Goal: Complete application form

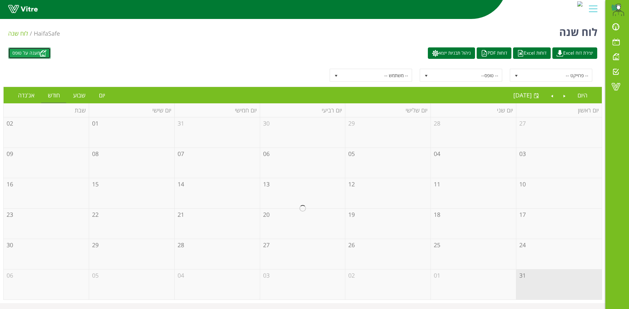
click at [40, 49] on link "מענה על טופס" at bounding box center [29, 52] width 43 height 11
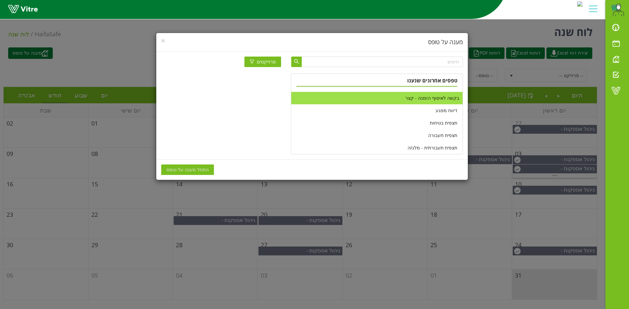
click at [383, 99] on li "בקשה לאיסוף הזמנה - קצר" at bounding box center [376, 98] width 171 height 12
click at [204, 167] on button "התחל מענה על טופס" at bounding box center [187, 170] width 53 height 10
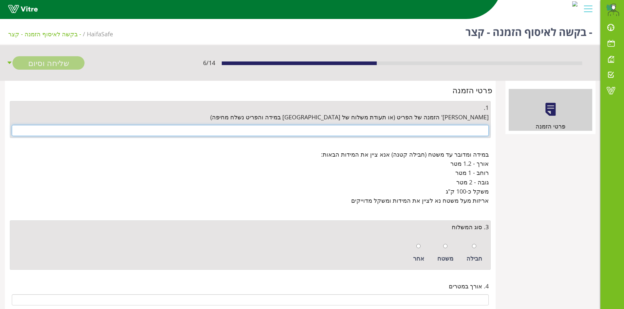
click at [440, 127] on input "text" at bounding box center [250, 130] width 477 height 11
paste input "4500672777"
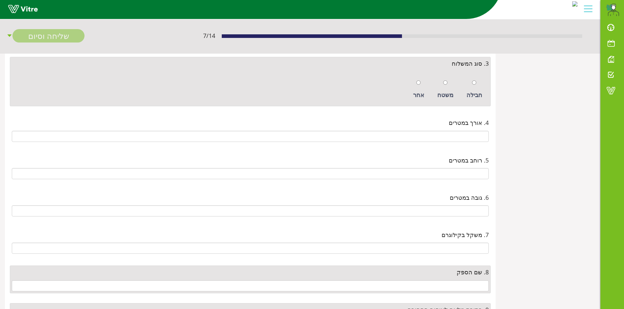
scroll to position [131, 0]
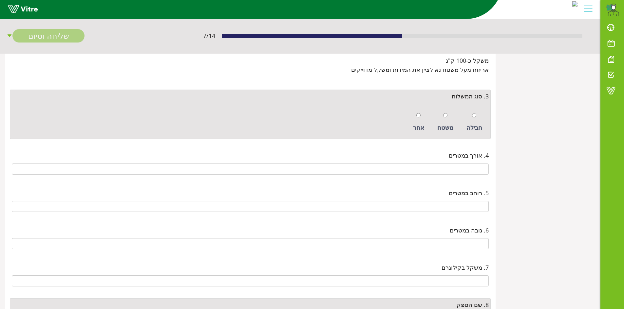
type input "4500672777"
click at [420, 114] on input "radio" at bounding box center [418, 115] width 4 height 4
radio input "true"
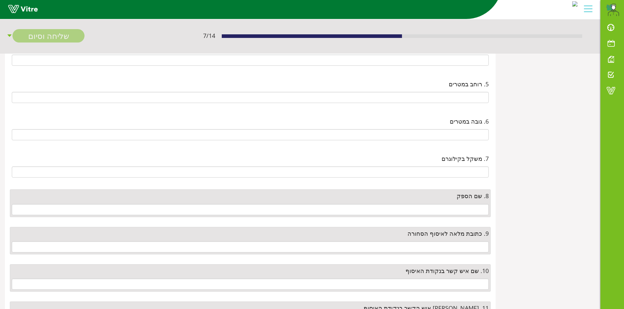
scroll to position [262, 0]
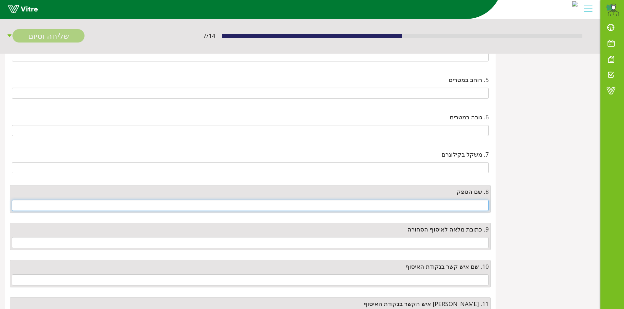
click at [475, 203] on input "text" at bounding box center [250, 205] width 477 height 11
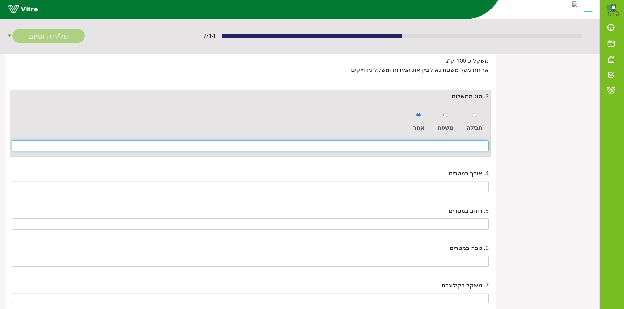
click at [469, 146] on input at bounding box center [250, 145] width 477 height 11
paste input "2פסולתונים 1000ליטר במידות רוחב 1.30מטר עומק 1.5מטר גובה 1.1מטר משקל כ"א 220ק"ג"
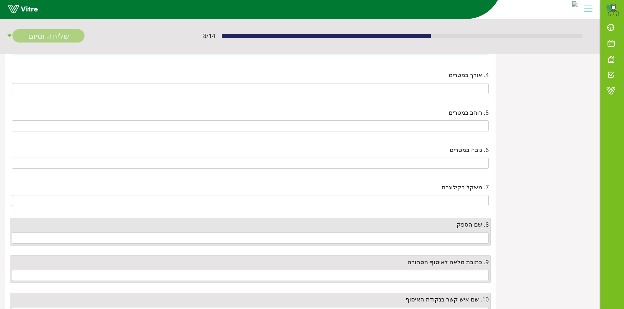
scroll to position [262, 0]
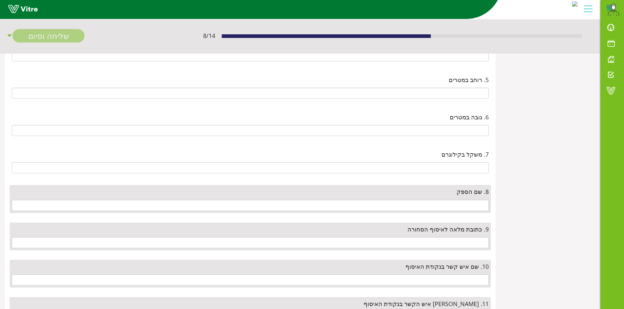
type input "2פסולתונים 1000ליטר במידות רוחב 1.30מטר עומק 1.5מטר גובה 1.1מטר משקל כ"א 220ק"ג"
click at [477, 198] on div "8. שם הספק" at bounding box center [250, 199] width 481 height 28
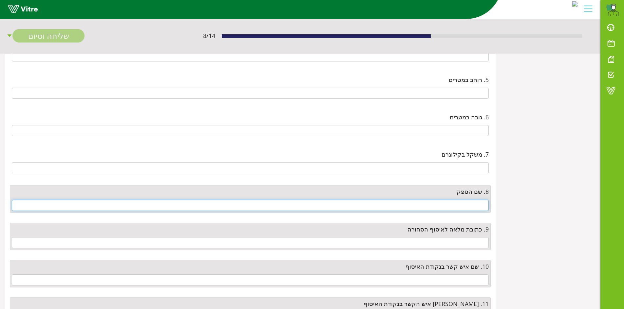
click at [478, 205] on input "text" at bounding box center [250, 205] width 477 height 11
type input "g"
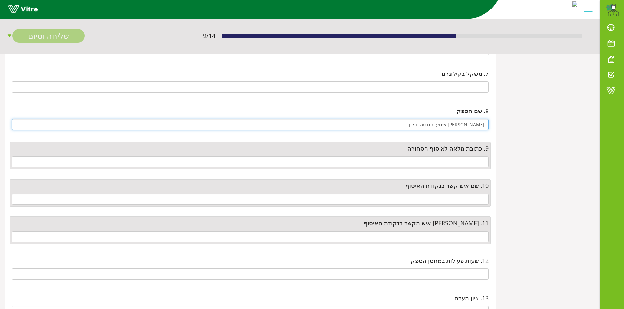
scroll to position [360, 0]
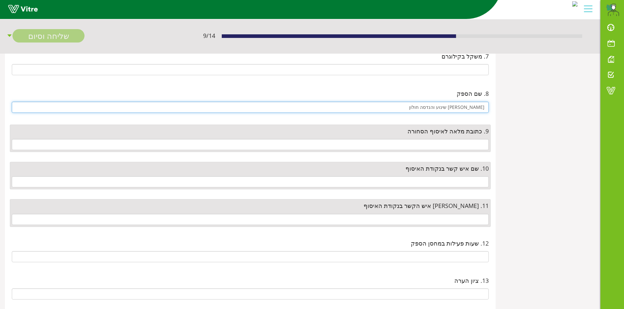
type input "עופר יפת שינוע והנדסה חולון"
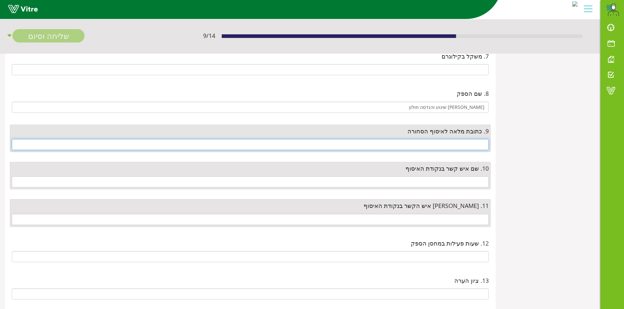
click at [472, 146] on input "text" at bounding box center [250, 144] width 477 height 11
paste input "בוויז עופר יפת שינוע והנדסה חולון"
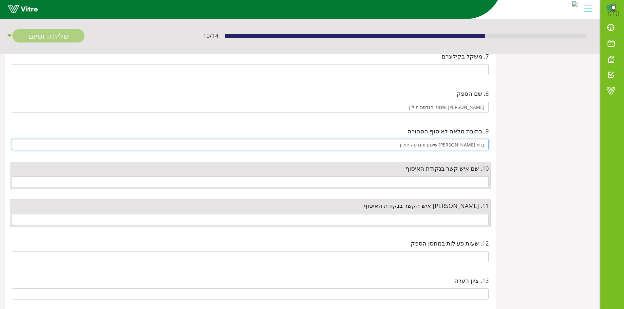
type input "בוויז עופר יפת שינוע והנדסה חולון"
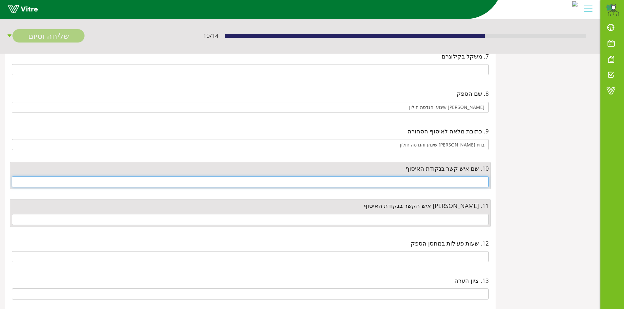
click at [474, 181] on input "text" at bounding box center [250, 181] width 477 height 11
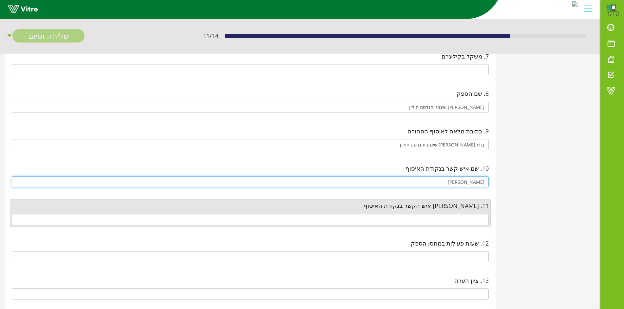
type input "עופר"
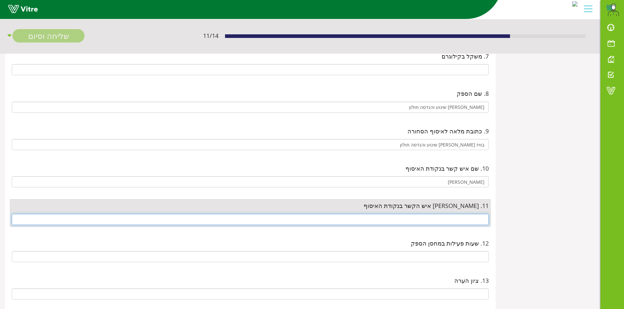
click at [471, 222] on input "text" at bounding box center [250, 219] width 477 height 11
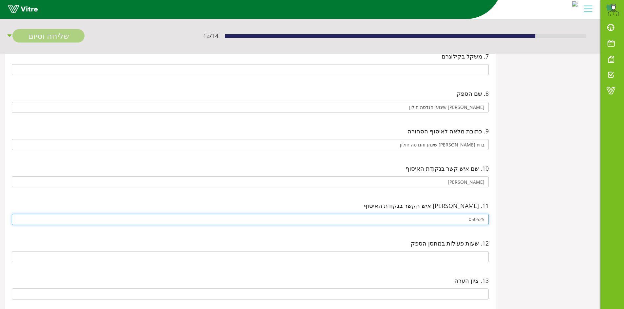
type input "0505257660"
click at [445, 252] on input "text" at bounding box center [250, 256] width 477 height 11
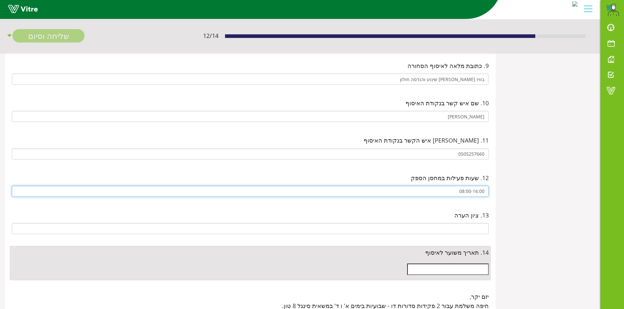
scroll to position [458, 0]
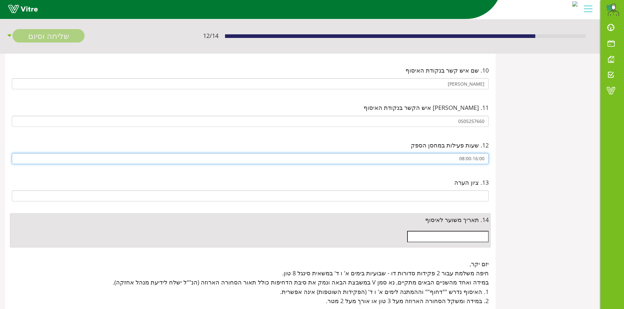
type input "08:00-16:00"
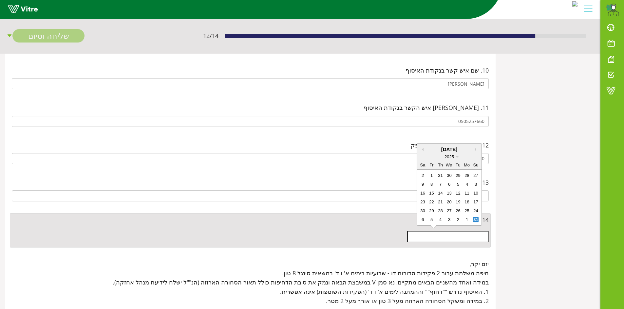
click at [427, 234] on input "text" at bounding box center [448, 236] width 82 height 11
click at [461, 220] on div "31 1 2 3 4 5 6" at bounding box center [449, 219] width 62 height 9
click at [460, 219] on div "2" at bounding box center [458, 220] width 6 height 6
type input "02/09/2025"
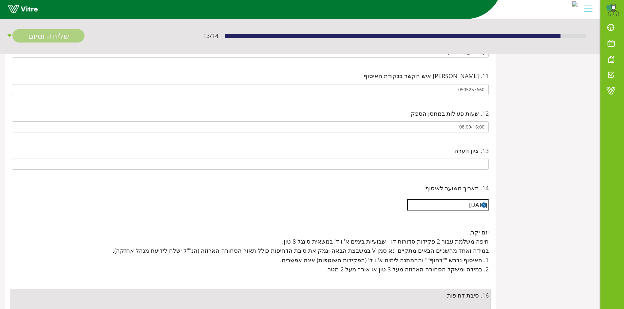
scroll to position [544, 0]
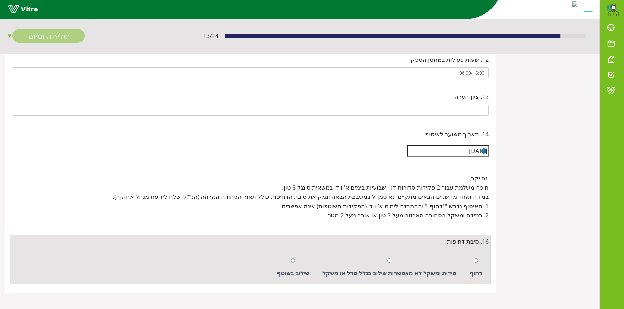
click at [304, 263] on div "שילוב בשוטף" at bounding box center [292, 268] width 39 height 30
radio input "true"
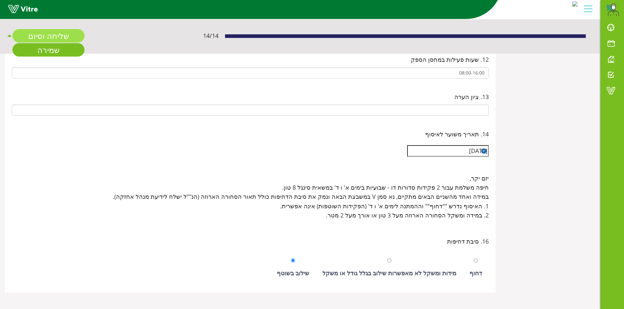
click at [51, 39] on link "שליחה וסיום" at bounding box center [48, 35] width 72 height 13
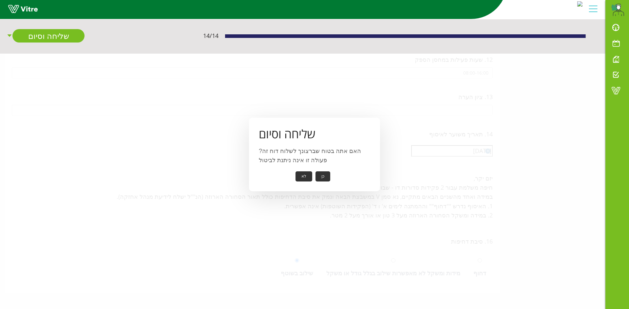
click at [320, 177] on button "כן" at bounding box center [322, 177] width 15 height 10
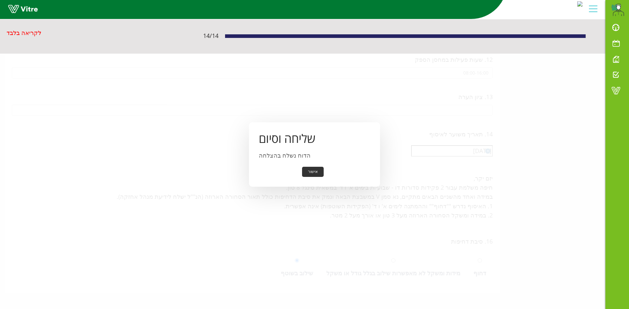
click at [320, 173] on button "אישור" at bounding box center [313, 172] width 22 height 10
